Goal: Information Seeking & Learning: Learn about a topic

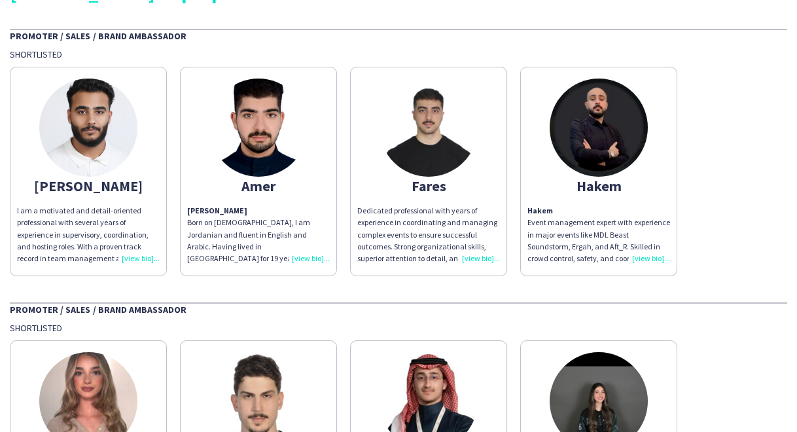
scroll to position [65, 0]
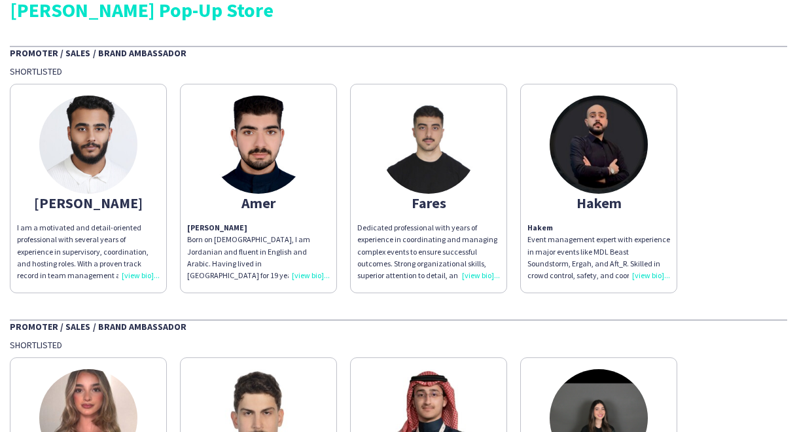
click at [130, 277] on div "I am a motivated and detail-oriented professional with several years of experie…" at bounding box center [88, 252] width 143 height 60
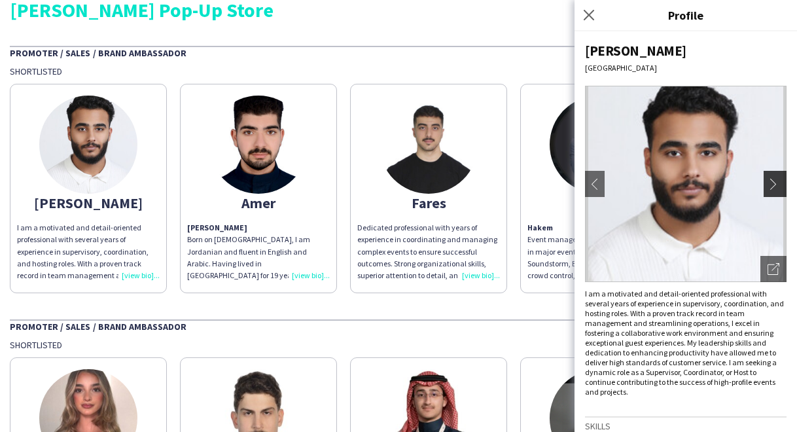
click at [767, 180] on app-icon "chevron-right" at bounding box center [776, 184] width 18 height 12
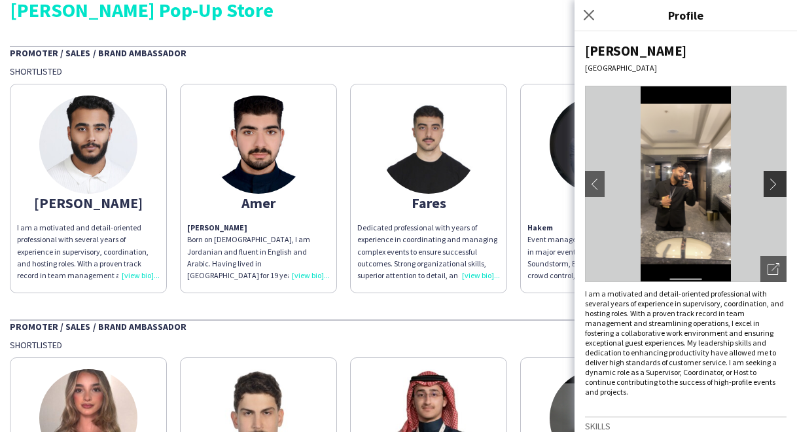
click at [767, 185] on app-icon "chevron-right" at bounding box center [776, 184] width 18 height 12
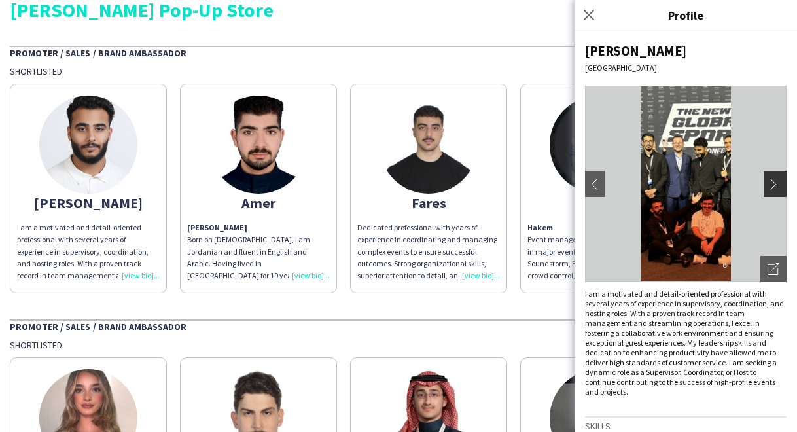
click at [767, 185] on app-icon "chevron-right" at bounding box center [776, 184] width 18 height 12
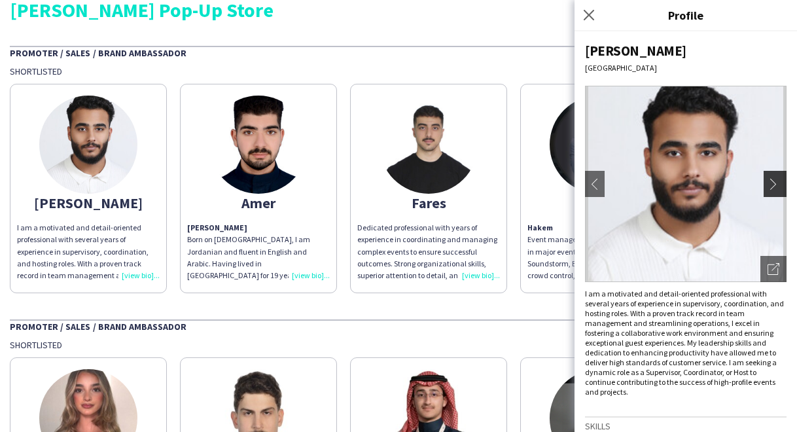
click at [767, 185] on app-icon "chevron-right" at bounding box center [776, 184] width 18 height 12
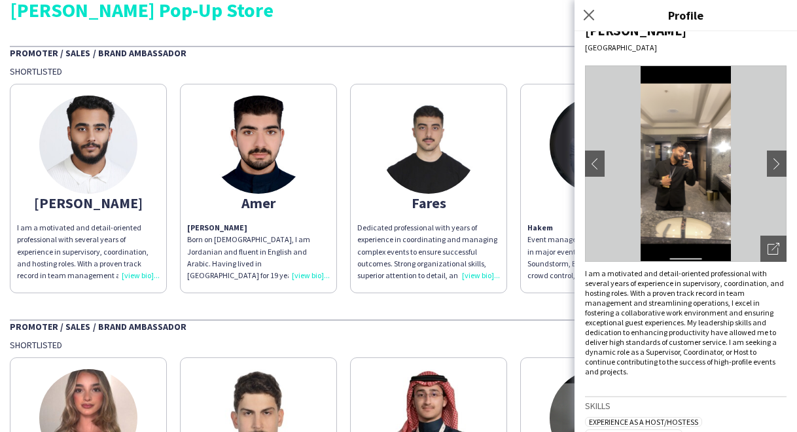
scroll to position [0, 0]
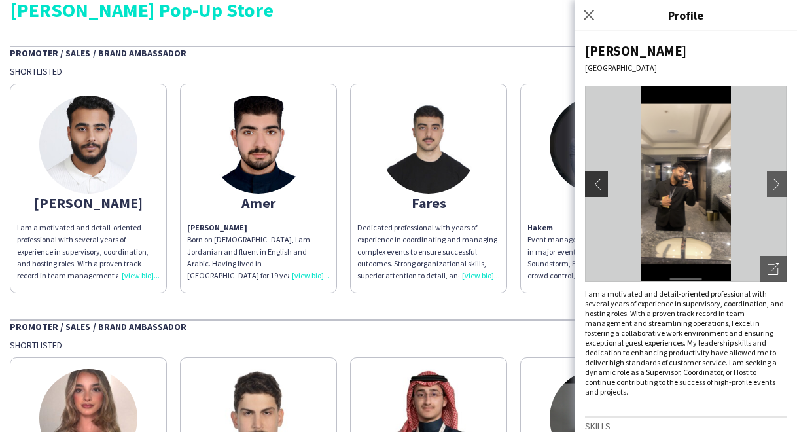
click at [589, 185] on app-icon "chevron-left" at bounding box center [595, 184] width 18 height 12
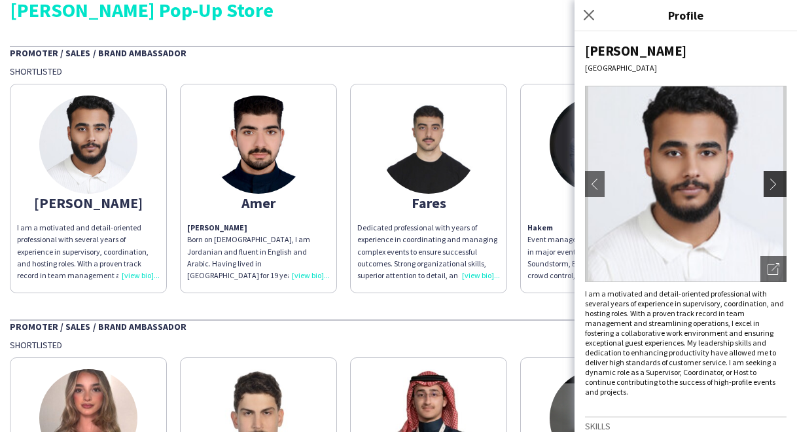
click at [771, 178] on app-icon "chevron-right" at bounding box center [776, 184] width 18 height 12
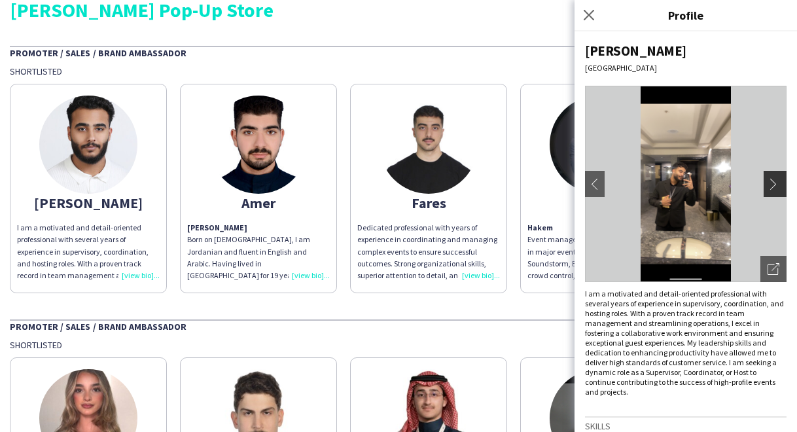
click at [771, 178] on app-icon "chevron-right" at bounding box center [776, 184] width 18 height 12
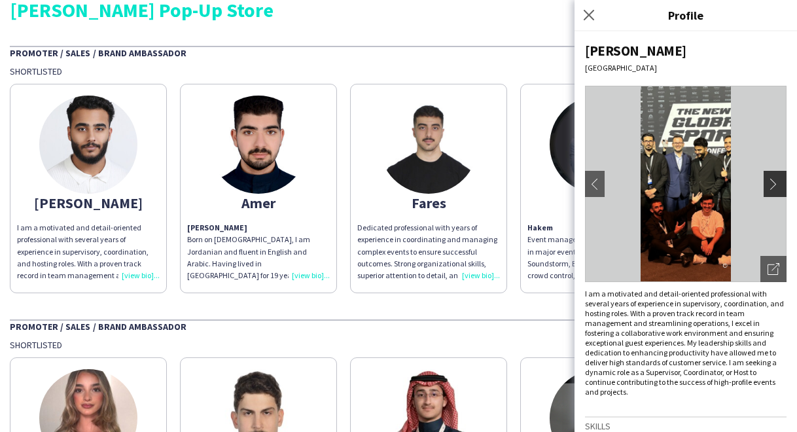
click at [771, 178] on app-icon "chevron-right" at bounding box center [776, 184] width 18 height 12
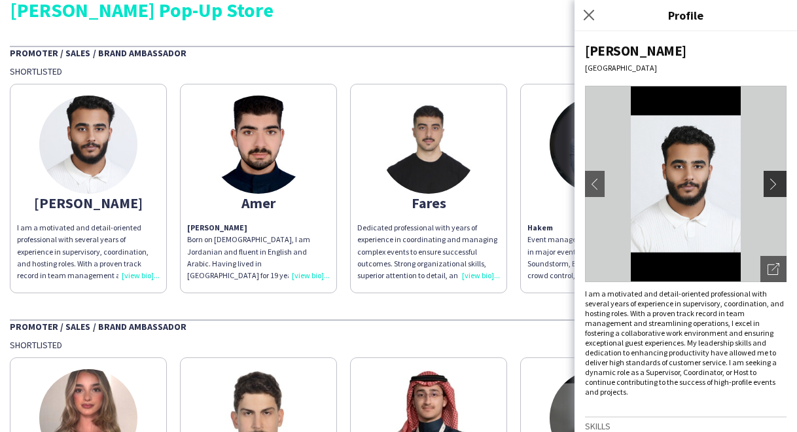
click at [771, 178] on app-icon "chevron-right" at bounding box center [776, 184] width 18 height 12
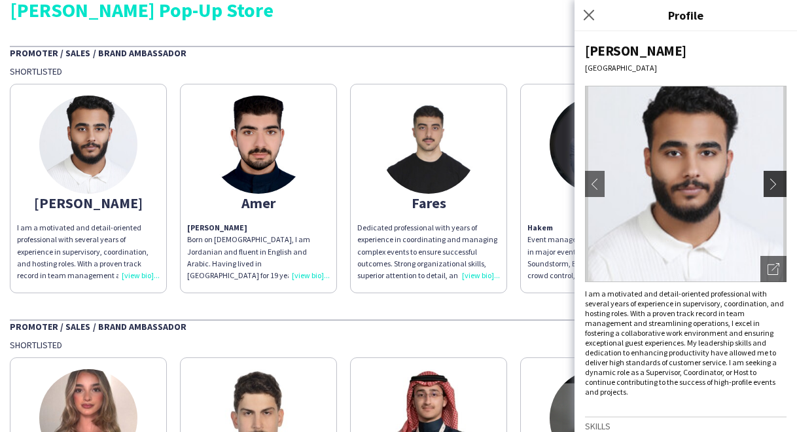
click at [771, 178] on app-icon "chevron-right" at bounding box center [776, 184] width 18 height 12
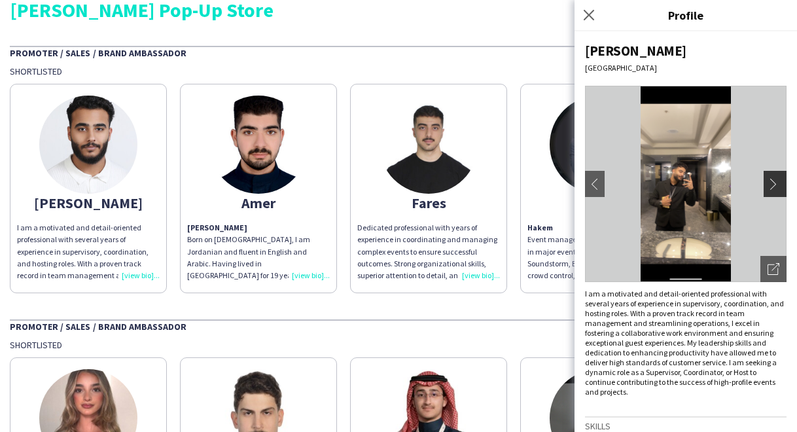
click at [771, 178] on app-icon "chevron-right" at bounding box center [776, 184] width 18 height 12
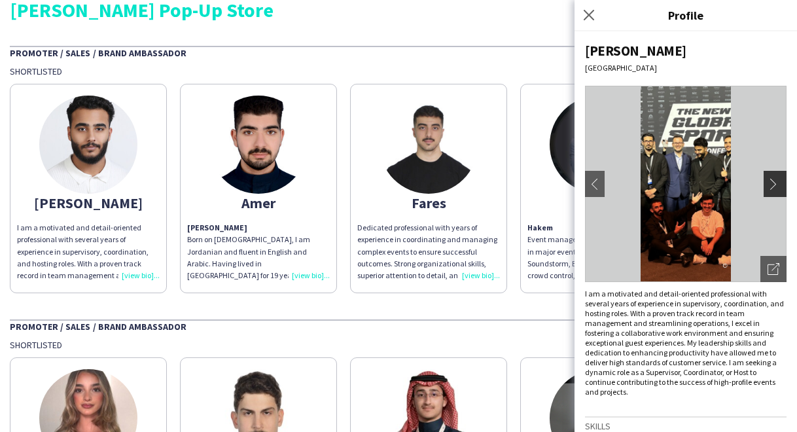
click at [771, 178] on app-icon "chevron-right" at bounding box center [776, 184] width 18 height 12
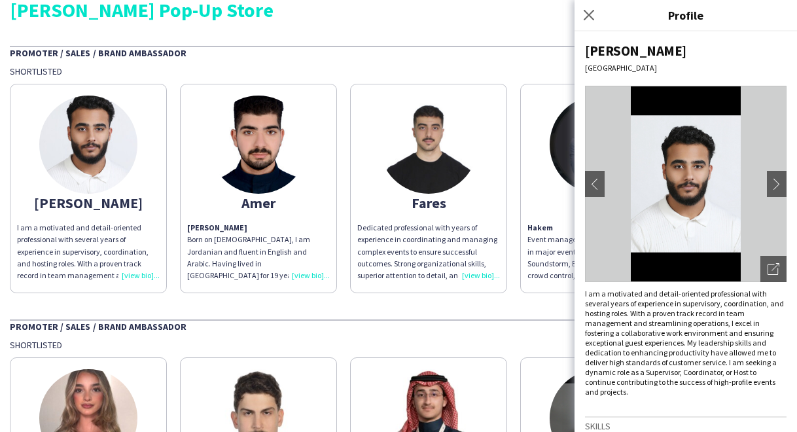
click at [777, 111] on div "[PERSON_NAME][GEOGRAPHIC_DATA] chevron-left chevron-right Open photos pop-in I …" at bounding box center [685, 231] width 222 height 400
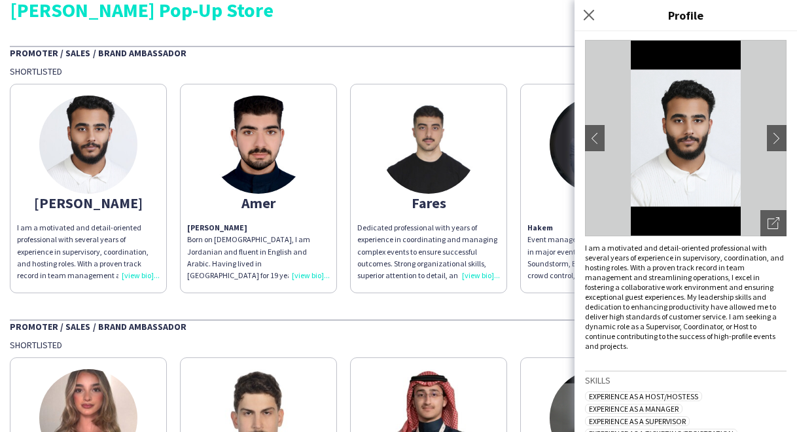
scroll to position [65, 0]
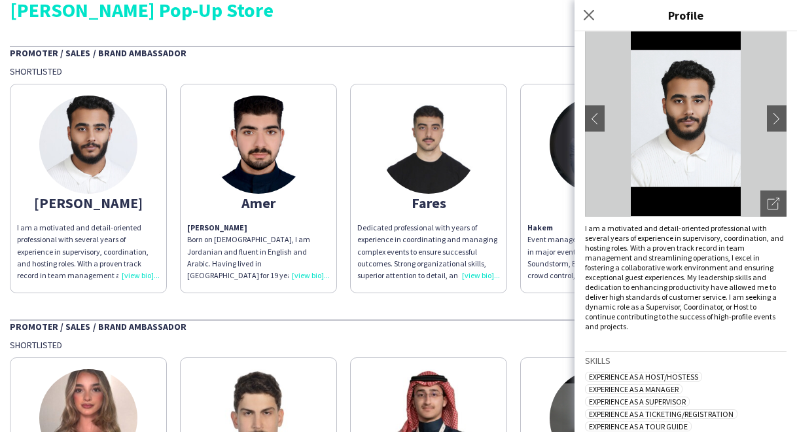
drag, startPoint x: 641, startPoint y: 324, endPoint x: 629, endPoint y: 322, distance: 12.6
click at [629, 322] on p "I am a motivated and detail-oriented professional with several years of experie…" at bounding box center [686, 277] width 202 height 108
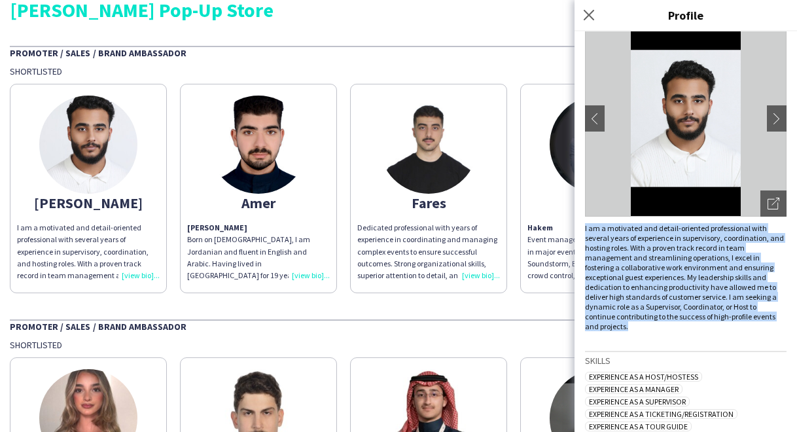
drag, startPoint x: 631, startPoint y: 326, endPoint x: 585, endPoint y: 228, distance: 108.3
click at [585, 228] on p "I am a motivated and detail-oriented professional with several years of experie…" at bounding box center [686, 277] width 202 height 108
copy p "I am a motivated and detail-oriented professional with several years of experie…"
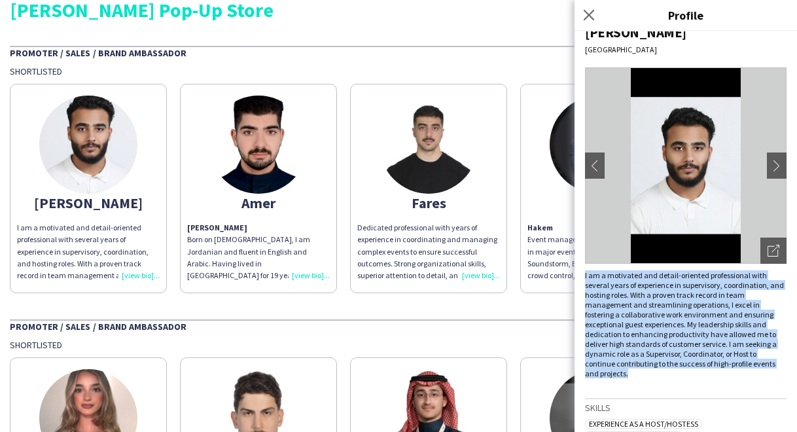
scroll to position [0, 0]
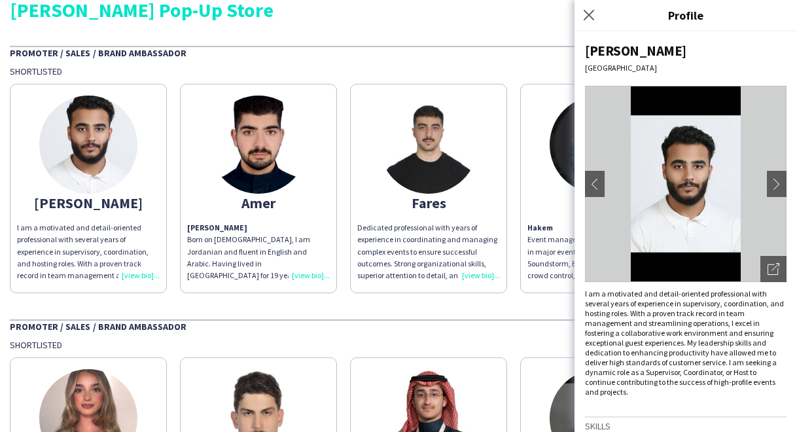
click at [584, 48] on div "[PERSON_NAME][GEOGRAPHIC_DATA] chevron-left chevron-right Open photos pop-in I …" at bounding box center [685, 231] width 222 height 400
copy div "[PERSON_NAME]"
click at [755, 185] on img at bounding box center [686, 184] width 202 height 196
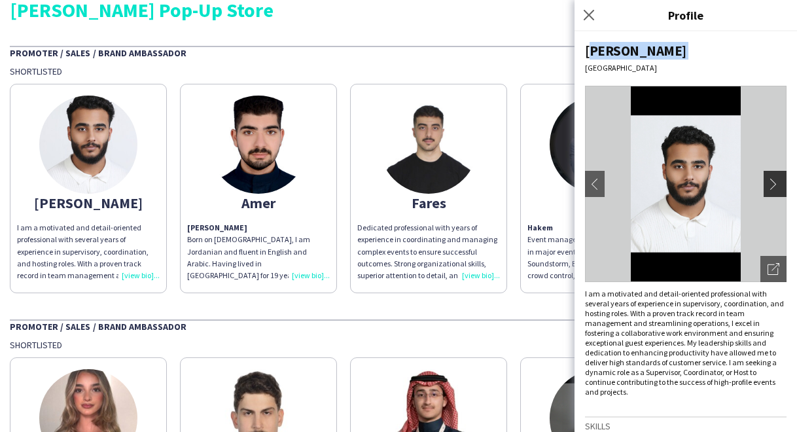
click at [767, 189] on app-icon "chevron-right" at bounding box center [776, 184] width 18 height 12
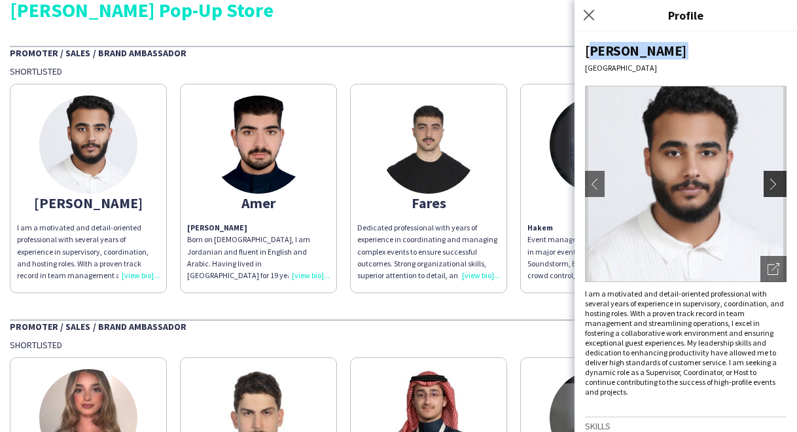
click at [767, 189] on app-icon "chevron-right" at bounding box center [776, 184] width 18 height 12
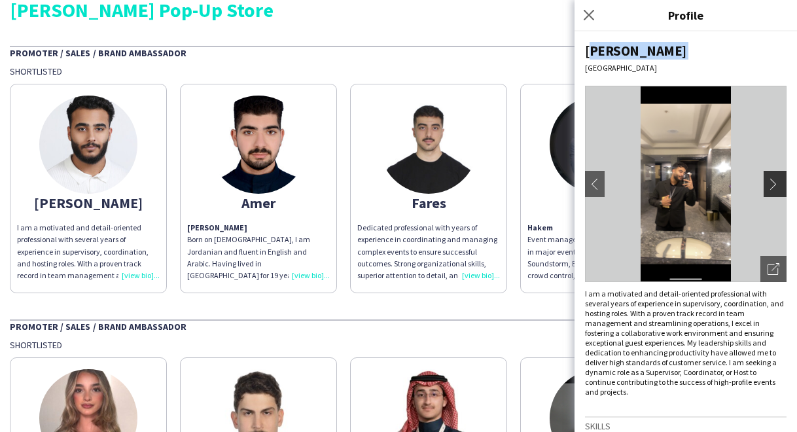
click at [767, 189] on app-icon "chevron-right" at bounding box center [776, 184] width 18 height 12
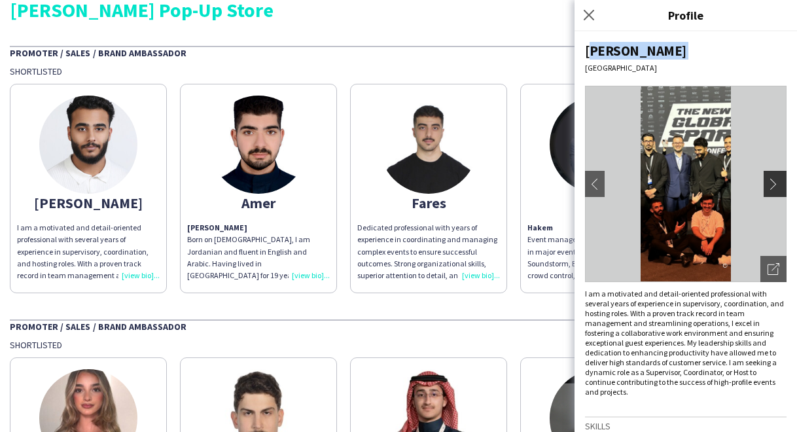
click at [767, 181] on app-icon "chevron-right" at bounding box center [776, 184] width 18 height 12
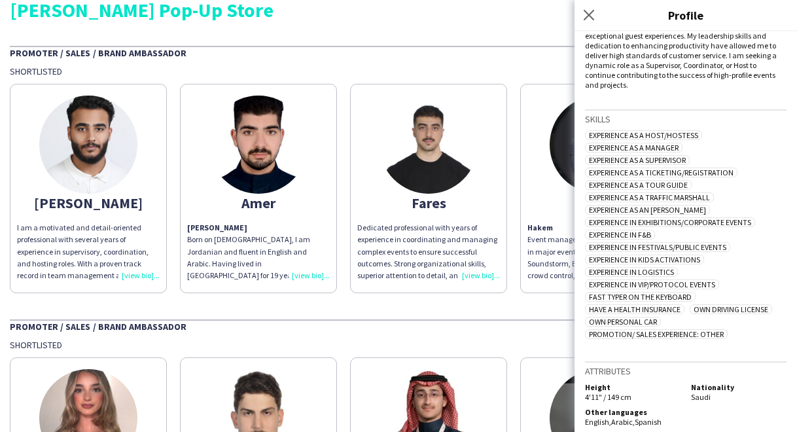
scroll to position [308, 0]
drag, startPoint x: 581, startPoint y: 376, endPoint x: 729, endPoint y: 410, distance: 151.7
click at [729, 410] on div "[PERSON_NAME][GEOGRAPHIC_DATA] chevron-left chevron-right Open photos pop-in I …" at bounding box center [685, 231] width 222 height 400
copy div "Height 4'11" / 149 cm Nationality Saudi Other languages English , Arabic , Span…"
drag, startPoint x: 581, startPoint y: 378, endPoint x: 718, endPoint y: 411, distance: 140.6
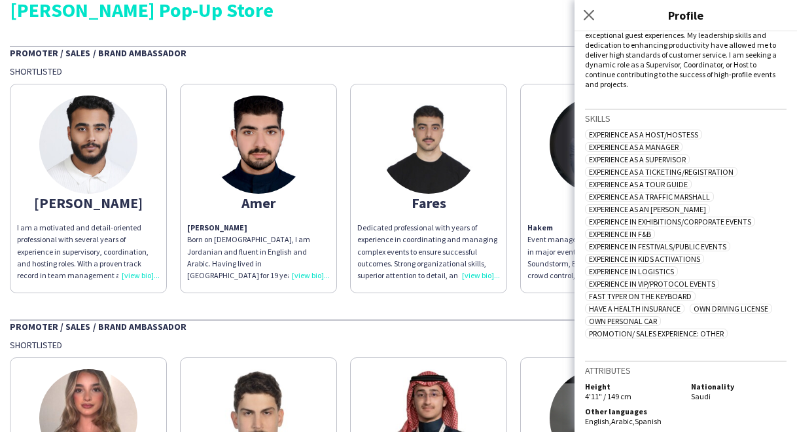
click at [718, 411] on div "[PERSON_NAME][GEOGRAPHIC_DATA] chevron-left chevron-right Open photos pop-in I …" at bounding box center [685, 231] width 222 height 400
drag, startPoint x: 585, startPoint y: 376, endPoint x: 721, endPoint y: 411, distance: 140.4
click at [721, 411] on div "Attributes Height 4'11" / 149 cm Nationality Saudi Other languages English , Ar…" at bounding box center [686, 395] width 202 height 68
drag, startPoint x: 593, startPoint y: 379, endPoint x: 733, endPoint y: 417, distance: 145.1
click at [733, 417] on div "Attributes Height 4'11" / 149 cm Nationality Saudi Other languages English , Ar…" at bounding box center [686, 395] width 202 height 68
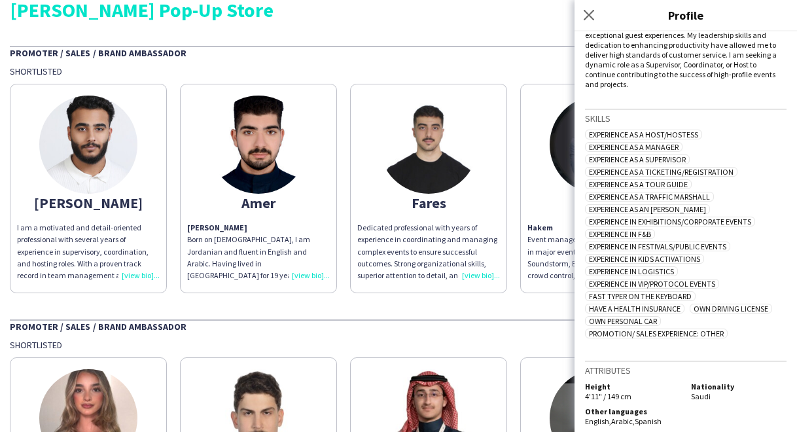
click at [720, 406] on div "Other languages English , Arabic , Spanish" at bounding box center [686, 417] width 202 height 22
click at [632, 316] on span "Own Personal Car" at bounding box center [623, 321] width 76 height 10
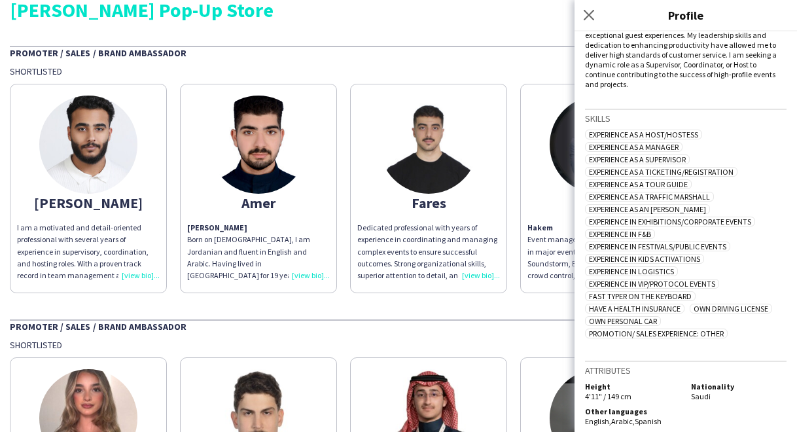
click at [624, 333] on div "Experience as a Host/Hostess Experience as a Manager Experience as a Supervisor…" at bounding box center [686, 235] width 202 height 211
drag, startPoint x: 585, startPoint y: 362, endPoint x: 731, endPoint y: 422, distance: 157.8
click at [731, 422] on div "[PERSON_NAME][GEOGRAPHIC_DATA] chevron-left chevron-right Open photos pop-in I …" at bounding box center [685, 231] width 222 height 400
drag, startPoint x: 731, startPoint y: 422, endPoint x: 707, endPoint y: 419, distance: 24.3
click at [707, 419] on div "Other languages English , Arabic , Spanish" at bounding box center [686, 417] width 202 height 22
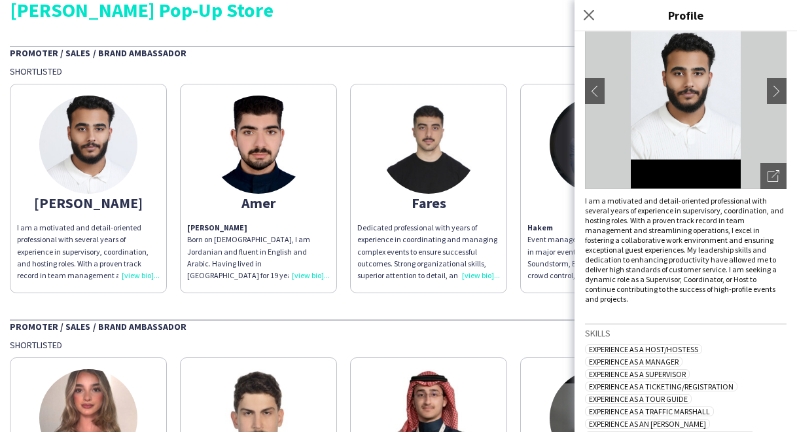
scroll to position [0, 0]
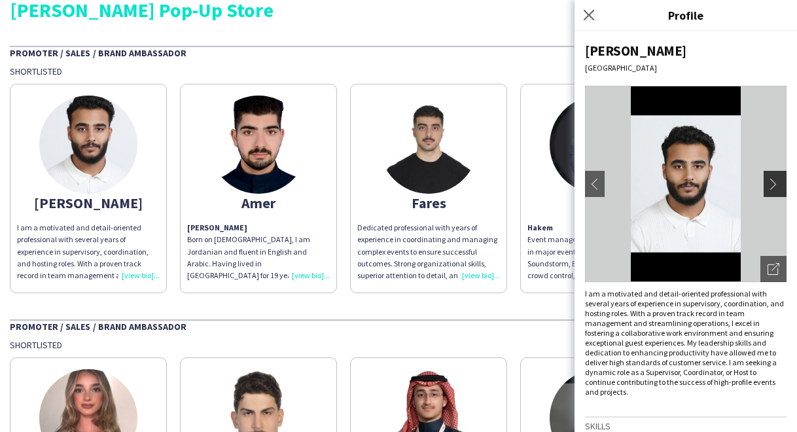
click at [769, 188] on app-icon "chevron-right" at bounding box center [776, 184] width 18 height 12
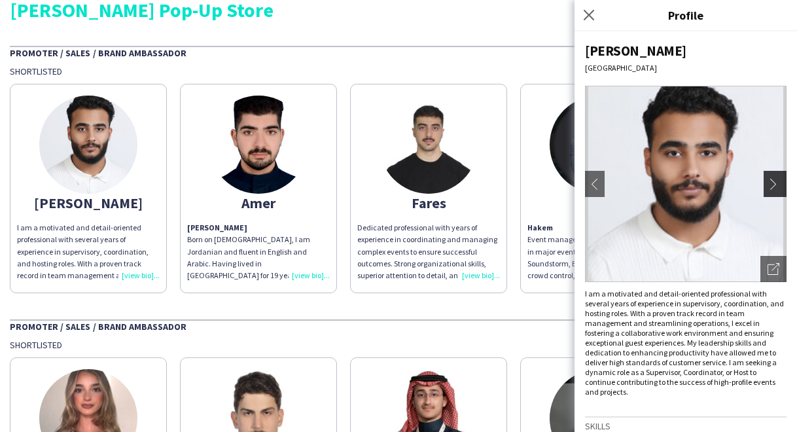
click at [769, 188] on app-icon "chevron-right" at bounding box center [776, 184] width 18 height 12
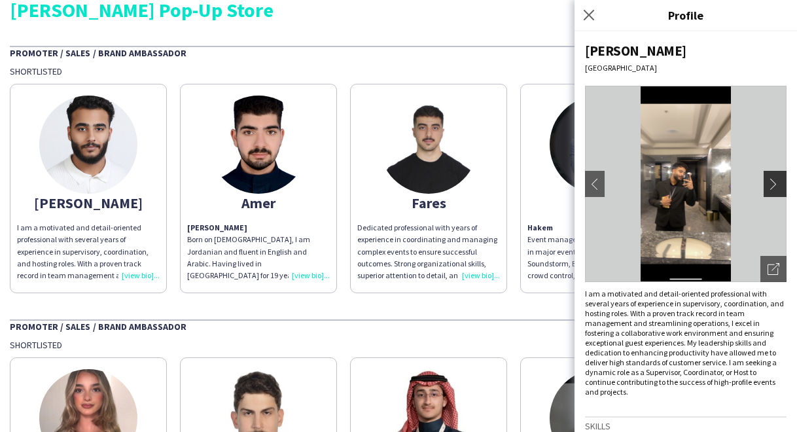
click at [769, 188] on app-icon "chevron-right" at bounding box center [776, 184] width 18 height 12
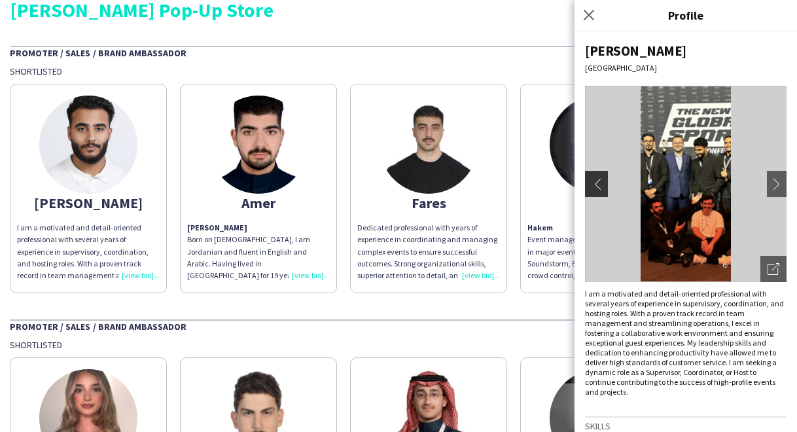
click at [602, 191] on button "chevron-left" at bounding box center [595, 184] width 26 height 26
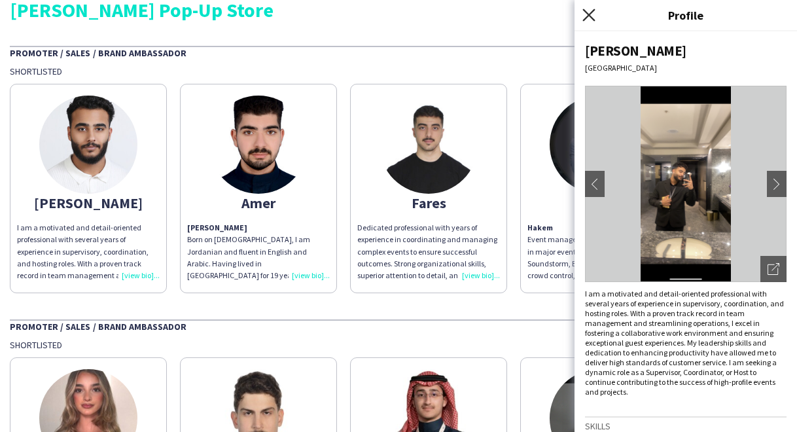
click at [590, 13] on icon at bounding box center [588, 15] width 12 height 12
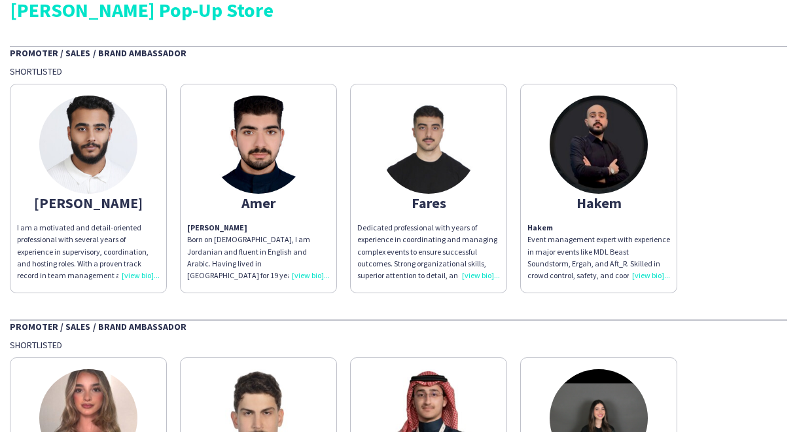
click at [455, 197] on div "Fares" at bounding box center [428, 203] width 143 height 12
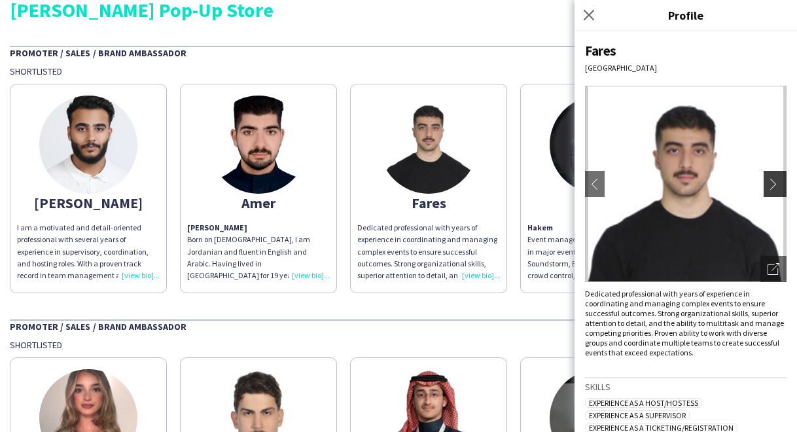
click at [767, 182] on app-icon "chevron-right" at bounding box center [776, 184] width 18 height 12
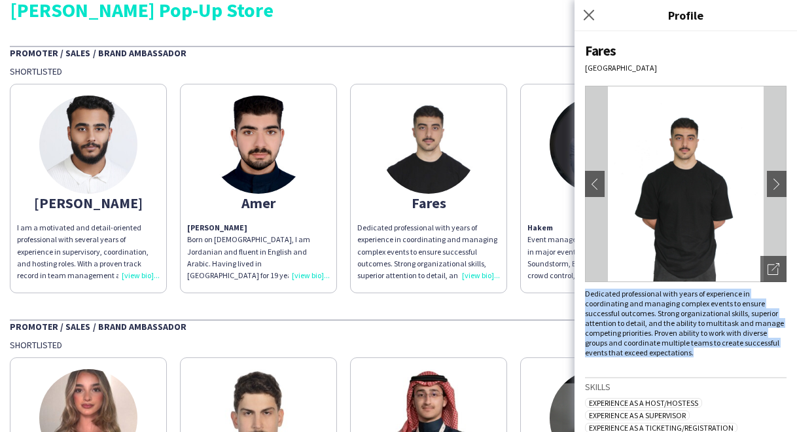
drag, startPoint x: 584, startPoint y: 289, endPoint x: 762, endPoint y: 354, distance: 188.8
click at [762, 354] on div "Fares [GEOGRAPHIC_DATA] chevron-left chevron-right Open photos pop-in Dedicated…" at bounding box center [685, 231] width 222 height 400
copy div "Dedicated professional with years of experience in coordinating and managing co…"
click at [769, 189] on app-icon "chevron-right" at bounding box center [776, 184] width 18 height 12
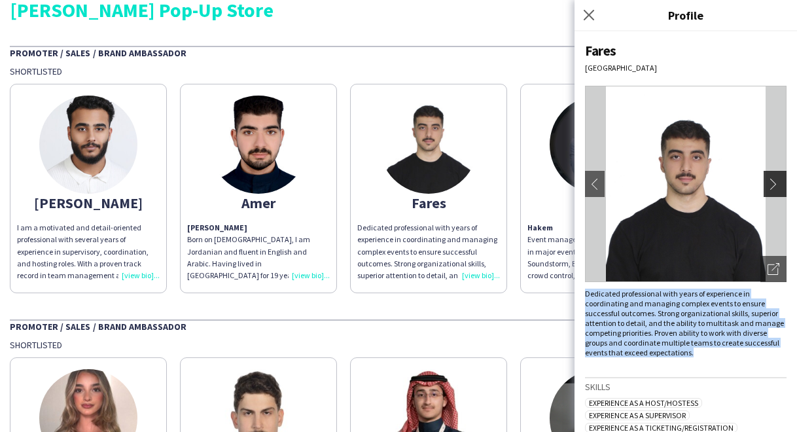
click at [769, 189] on app-icon "chevron-right" at bounding box center [776, 184] width 18 height 12
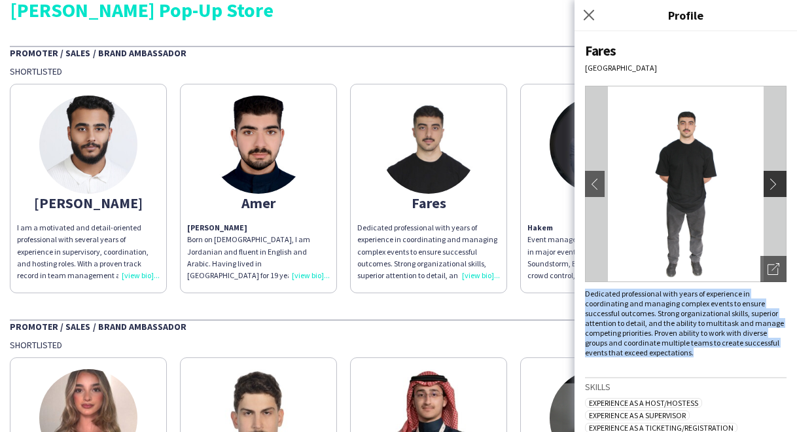
click at [768, 186] on app-icon "chevron-right" at bounding box center [776, 184] width 18 height 12
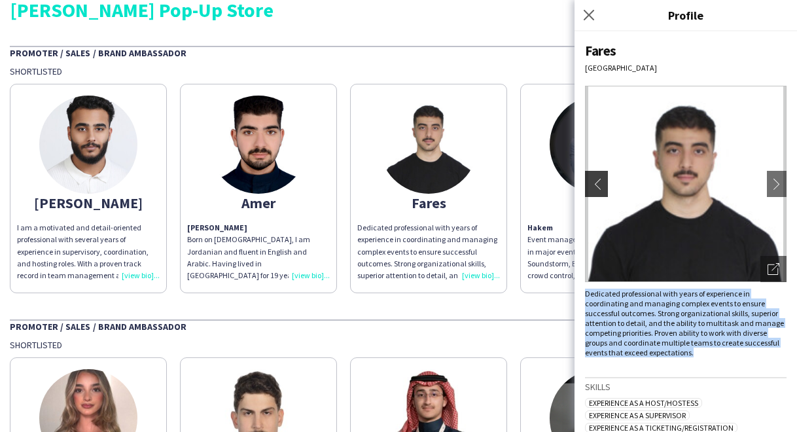
click at [597, 182] on app-icon "chevron-left" at bounding box center [595, 184] width 18 height 12
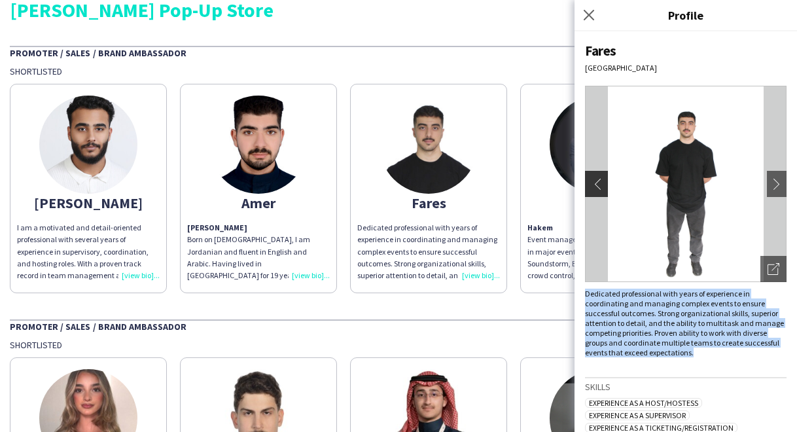
click at [597, 182] on app-icon "chevron-left" at bounding box center [595, 184] width 18 height 12
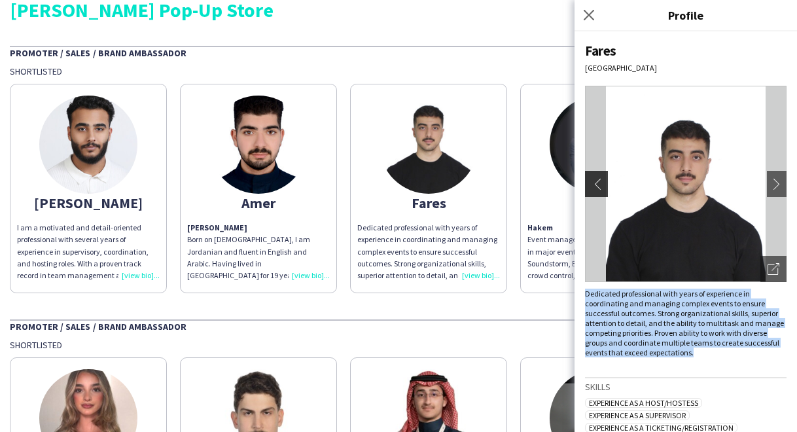
click at [597, 181] on app-icon "chevron-left" at bounding box center [595, 184] width 18 height 12
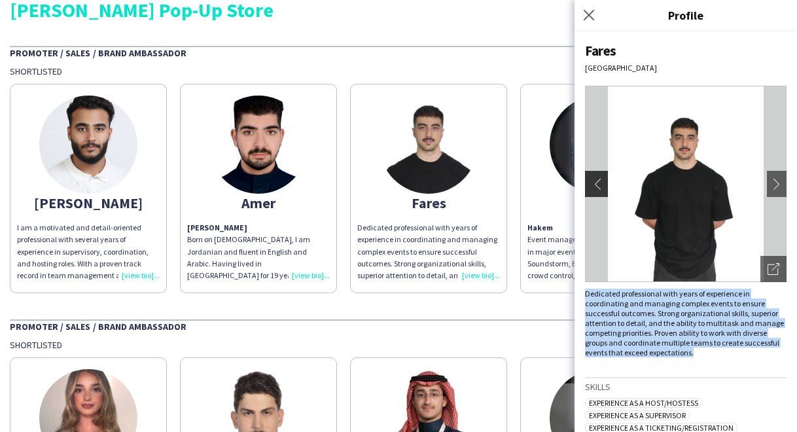
click at [597, 181] on app-icon "chevron-left" at bounding box center [595, 184] width 18 height 12
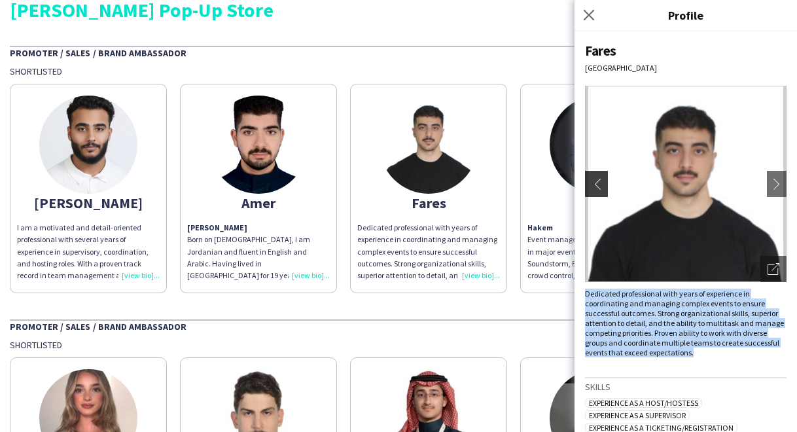
click at [597, 181] on app-icon "chevron-left" at bounding box center [595, 184] width 18 height 12
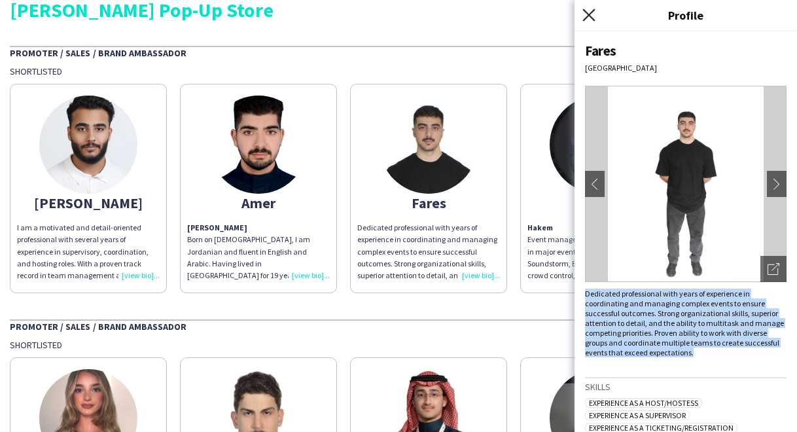
click at [591, 14] on icon "Close pop-in" at bounding box center [588, 15] width 12 height 12
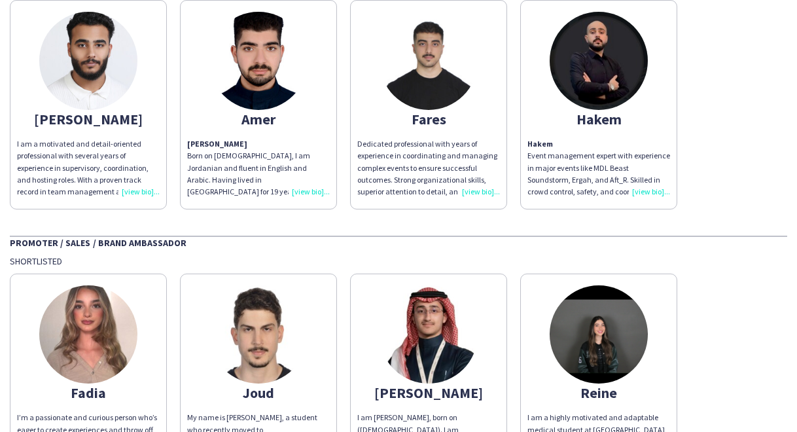
scroll to position [258, 0]
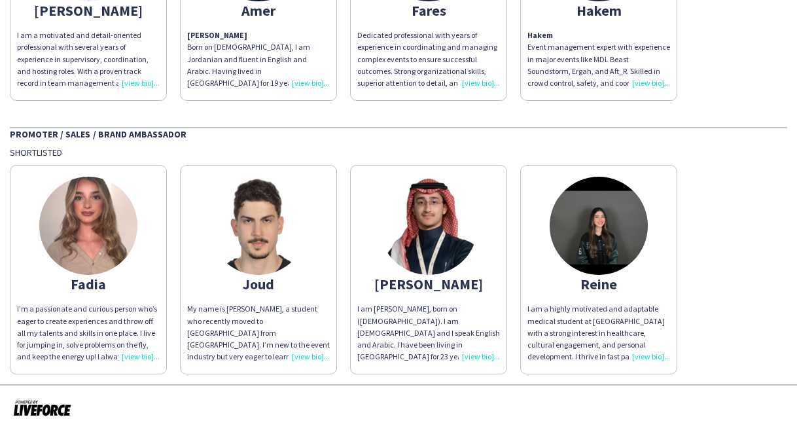
click at [111, 243] on img at bounding box center [88, 226] width 98 height 98
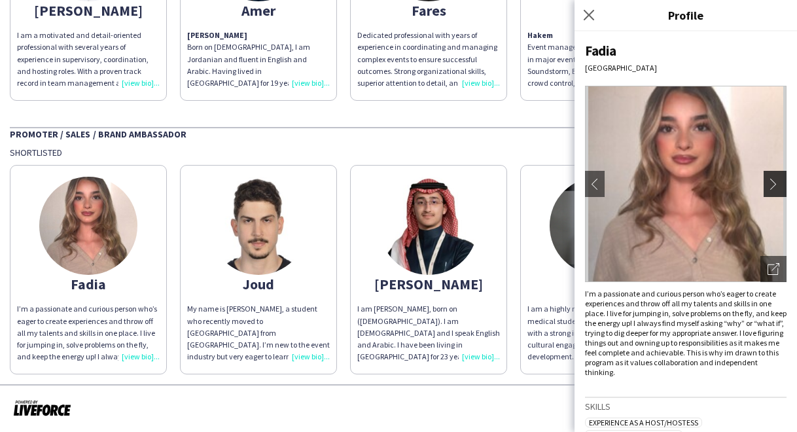
click at [768, 185] on app-icon "chevron-right" at bounding box center [776, 184] width 18 height 12
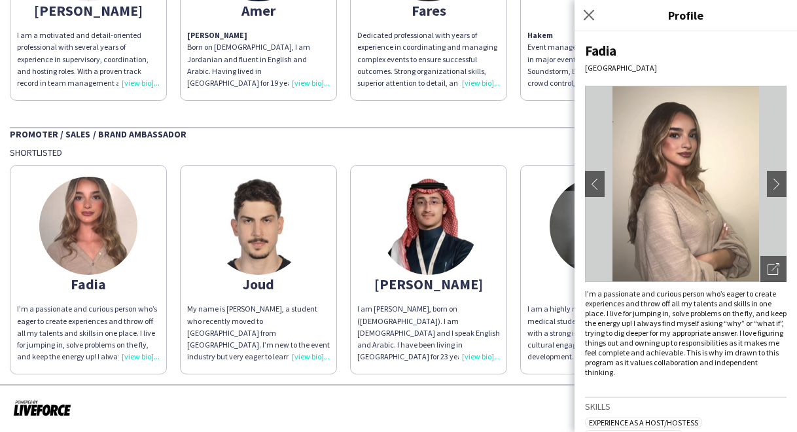
drag, startPoint x: 768, startPoint y: 185, endPoint x: 746, endPoint y: 182, distance: 22.4
click at [771, 184] on app-icon "chevron-right" at bounding box center [780, 184] width 18 height 12
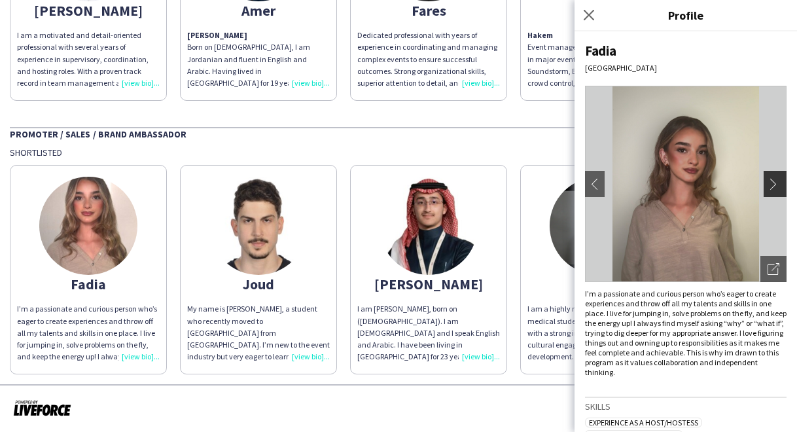
click at [768, 188] on app-icon "chevron-right" at bounding box center [776, 184] width 18 height 12
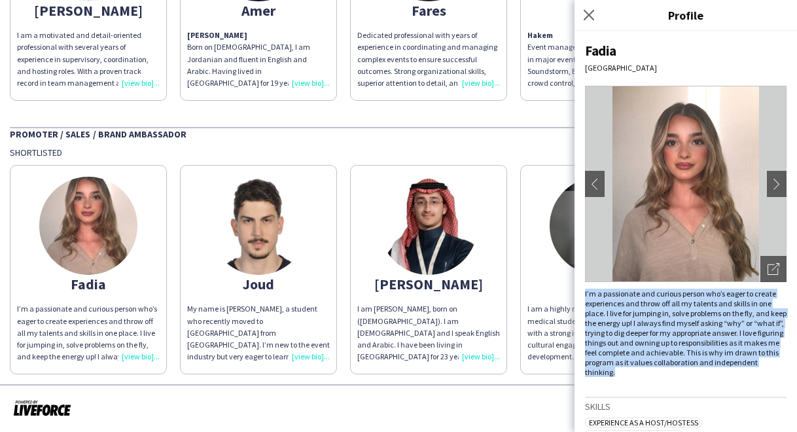
drag, startPoint x: 584, startPoint y: 292, endPoint x: 781, endPoint y: 372, distance: 213.1
click at [781, 372] on div "[PERSON_NAME] [GEOGRAPHIC_DATA] chevron-left chevron-right Open photos pop-in I…" at bounding box center [685, 231] width 222 height 400
copy div "I’m a passionate and curious person who’s eager to create experiences and throw…"
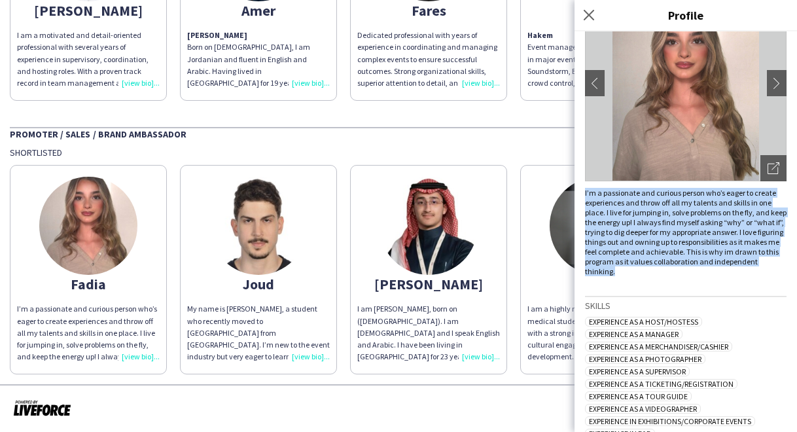
scroll to position [0, 0]
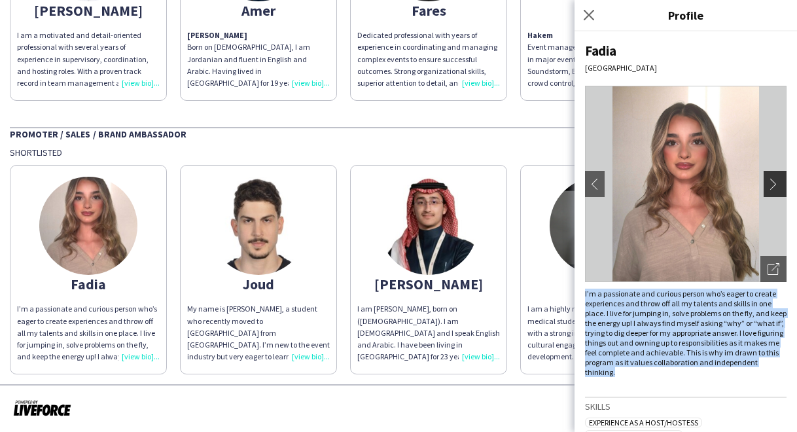
click at [767, 184] on app-icon "chevron-right" at bounding box center [776, 184] width 18 height 12
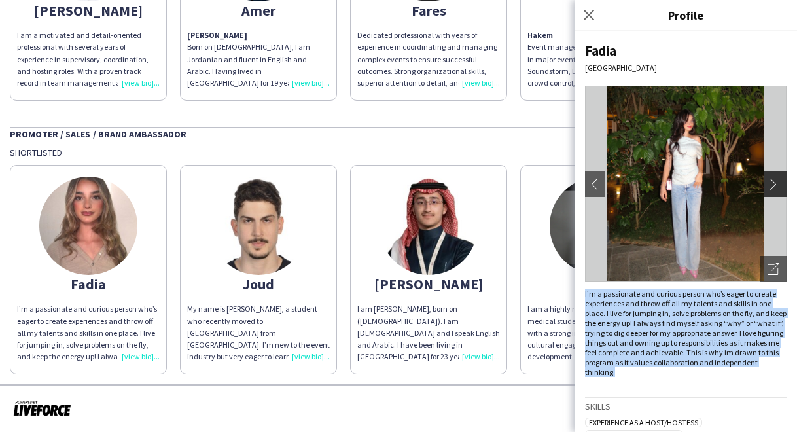
click at [767, 184] on app-icon "chevron-right" at bounding box center [776, 184] width 18 height 12
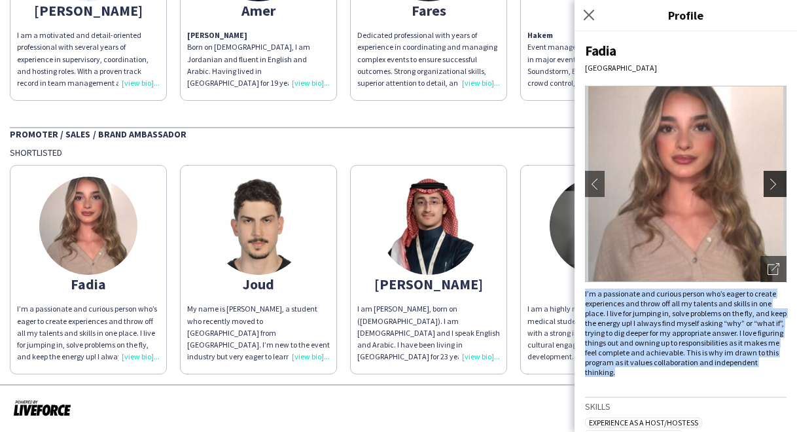
click at [767, 183] on app-icon "chevron-right" at bounding box center [776, 184] width 18 height 12
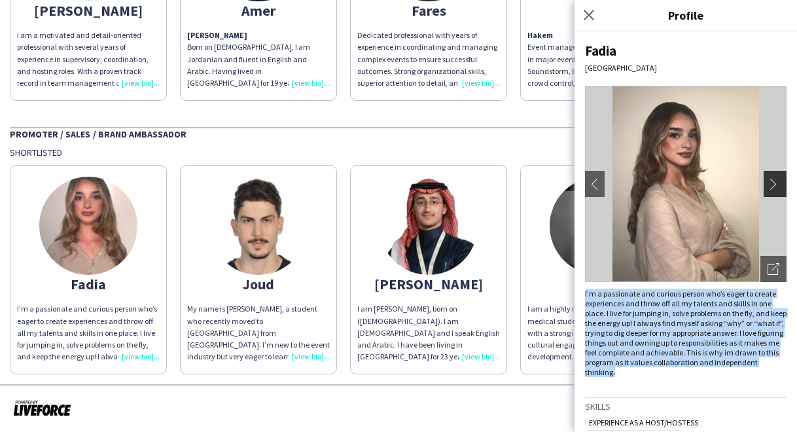
click at [767, 183] on app-icon "chevron-right" at bounding box center [776, 184] width 18 height 12
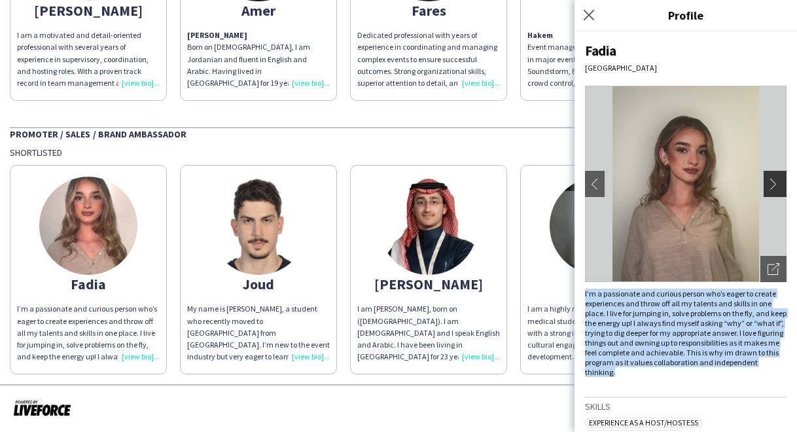
click at [767, 183] on app-icon "chevron-right" at bounding box center [776, 184] width 18 height 12
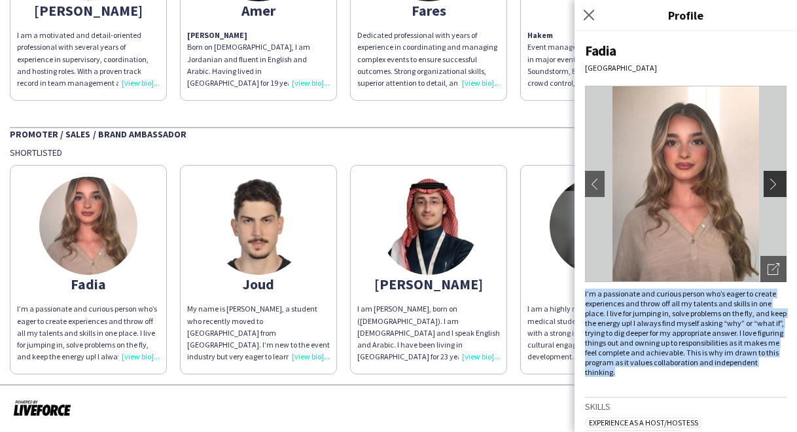
click at [767, 183] on app-icon "chevron-right" at bounding box center [776, 184] width 18 height 12
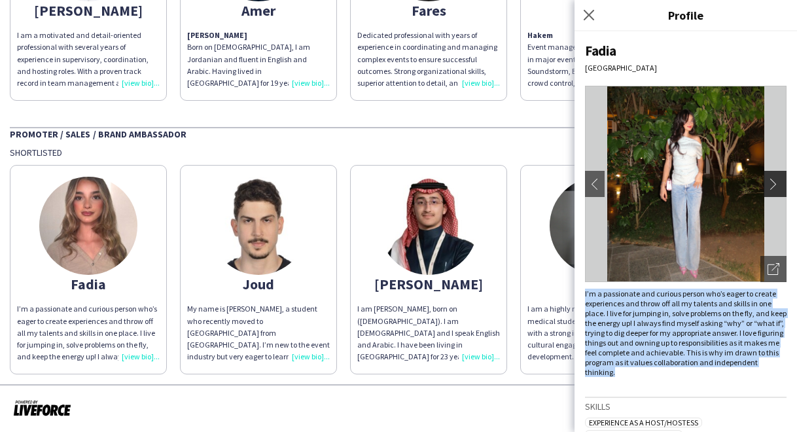
click at [767, 183] on app-icon "chevron-right" at bounding box center [776, 184] width 18 height 12
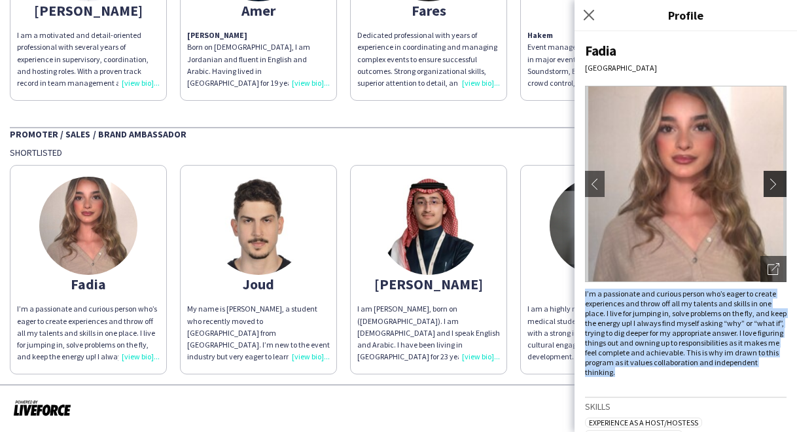
click at [767, 183] on app-icon "chevron-right" at bounding box center [776, 184] width 18 height 12
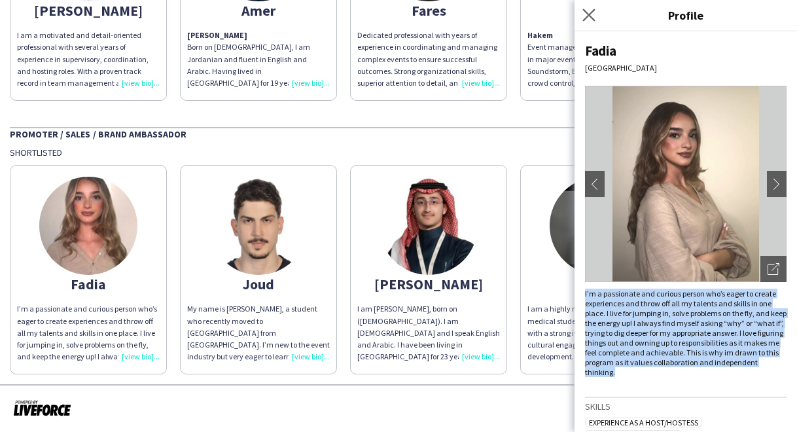
click at [581, 11] on app-icon "Close pop-in" at bounding box center [589, 15] width 19 height 19
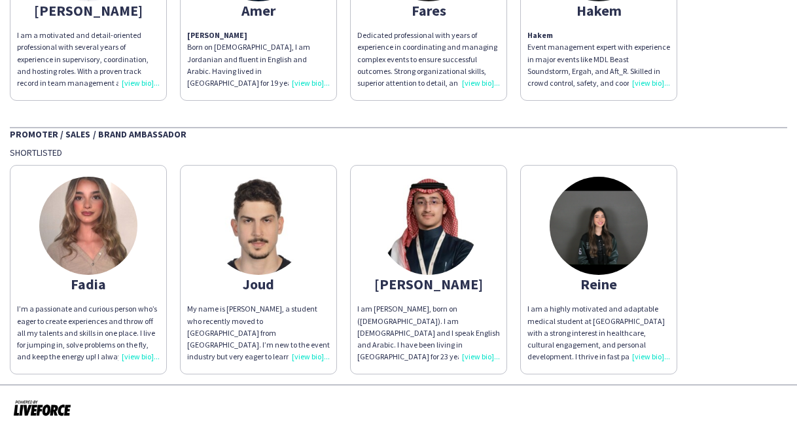
click at [590, 236] on img at bounding box center [599, 226] width 98 height 98
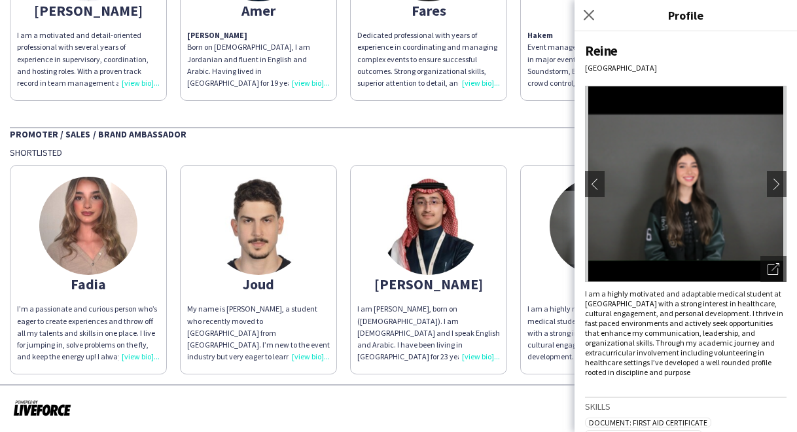
drag, startPoint x: 616, startPoint y: 378, endPoint x: 552, endPoint y: 292, distance: 107.0
click at [552, 292] on body "Event Lab KSA [PERSON_NAME] Pop-Up Store Promoter / Sales / Brand Ambassador Sh…" at bounding box center [398, 216] width 797 height 432
drag, startPoint x: 552, startPoint y: 292, endPoint x: 677, endPoint y: 346, distance: 136.3
click at [678, 347] on div "I am a highly motivated and adaptable medical student at [GEOGRAPHIC_DATA] with…" at bounding box center [686, 333] width 202 height 88
click at [617, 377] on div "I am a highly motivated and adaptable medical student at [GEOGRAPHIC_DATA] with…" at bounding box center [686, 333] width 202 height 88
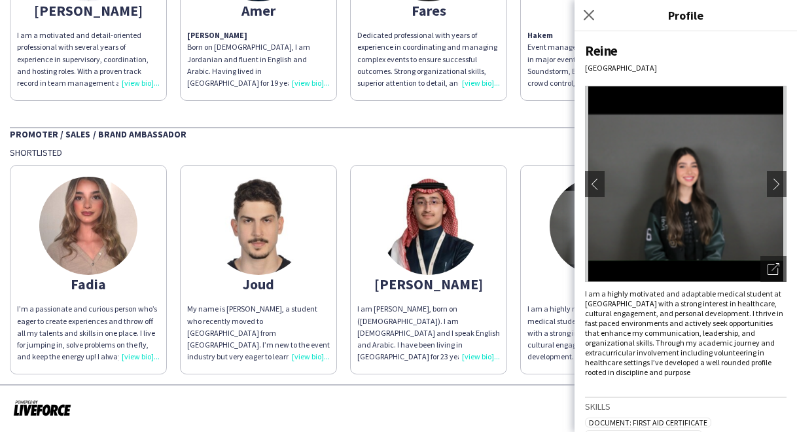
drag, startPoint x: 617, startPoint y: 380, endPoint x: 585, endPoint y: 299, distance: 87.2
click at [585, 299] on div "I am a highly motivated and adaptable medical student at [GEOGRAPHIC_DATA] with…" at bounding box center [686, 333] width 202 height 88
copy div "[GEOGRAPHIC_DATA] with a strong interest in healthcare, cultural engagement, an…"
click at [660, 365] on div "I am a highly motivated and adaptable medical student at [GEOGRAPHIC_DATA] with…" at bounding box center [686, 333] width 202 height 88
drag, startPoint x: 622, startPoint y: 383, endPoint x: 582, endPoint y: 293, distance: 98.7
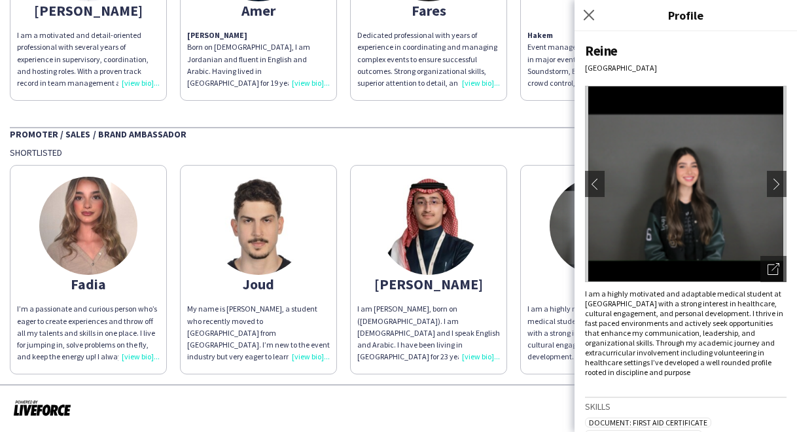
click at [582, 293] on div "Reine Riyadh chevron-left chevron-right Open photos pop-in I am a highly motiva…" at bounding box center [685, 231] width 222 height 400
copy div "I am a highly motivated and adaptable medical student at [GEOGRAPHIC_DATA] with…"
click at [768, 183] on app-icon "chevron-right" at bounding box center [776, 184] width 18 height 12
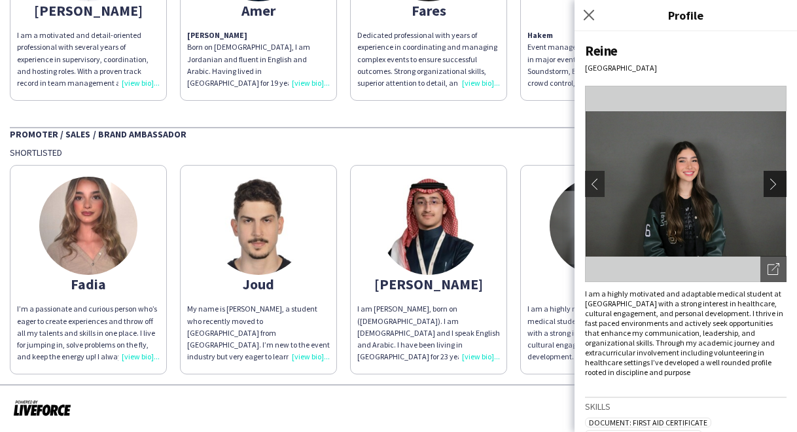
click at [767, 188] on app-icon "chevron-right" at bounding box center [776, 184] width 18 height 12
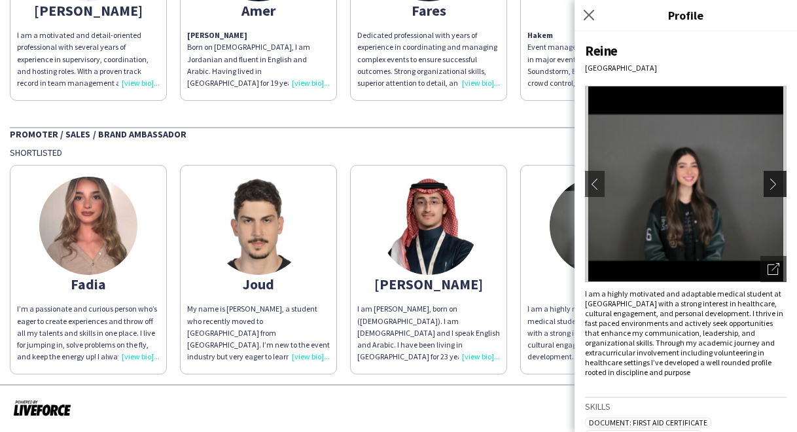
click at [767, 188] on app-icon "chevron-right" at bounding box center [776, 184] width 18 height 12
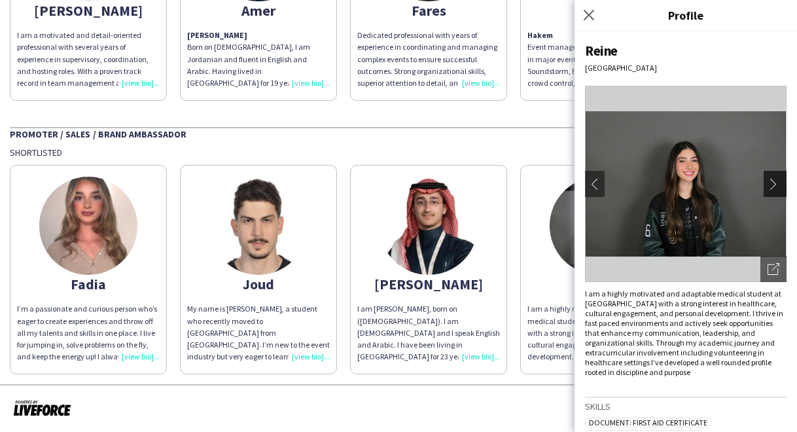
click at [767, 188] on app-icon "chevron-right" at bounding box center [776, 184] width 18 height 12
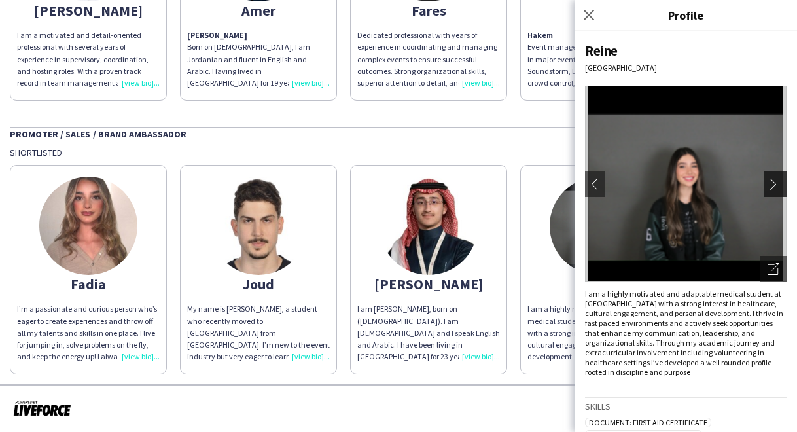
click at [767, 188] on app-icon "chevron-right" at bounding box center [776, 184] width 18 height 12
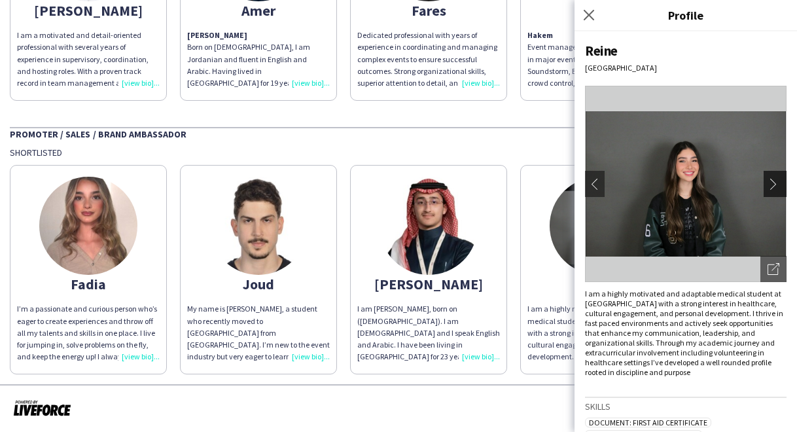
click at [767, 188] on app-icon "chevron-right" at bounding box center [776, 184] width 18 height 12
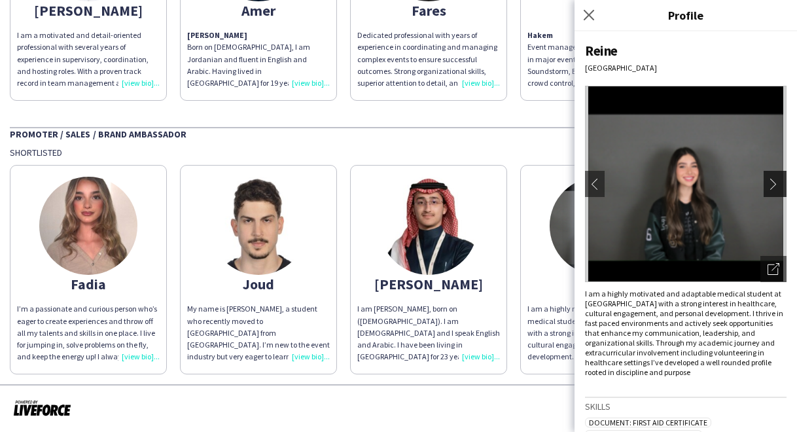
click at [767, 188] on app-icon "chevron-right" at bounding box center [776, 184] width 18 height 12
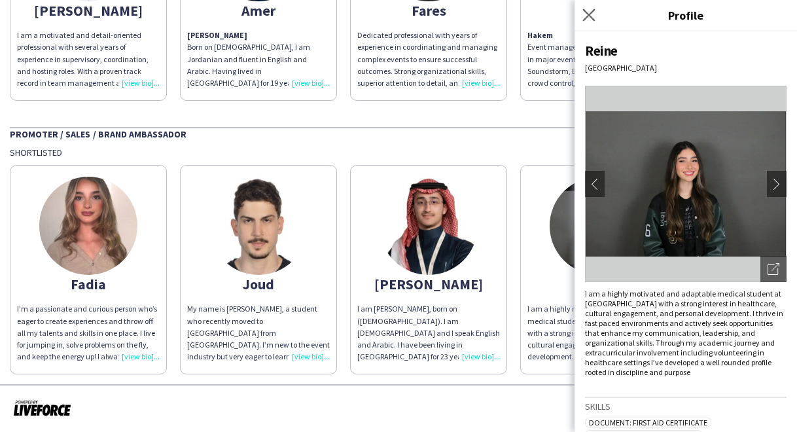
click at [582, 15] on app-icon "Close pop-in" at bounding box center [589, 15] width 19 height 19
